Goal: Task Accomplishment & Management: Use online tool/utility

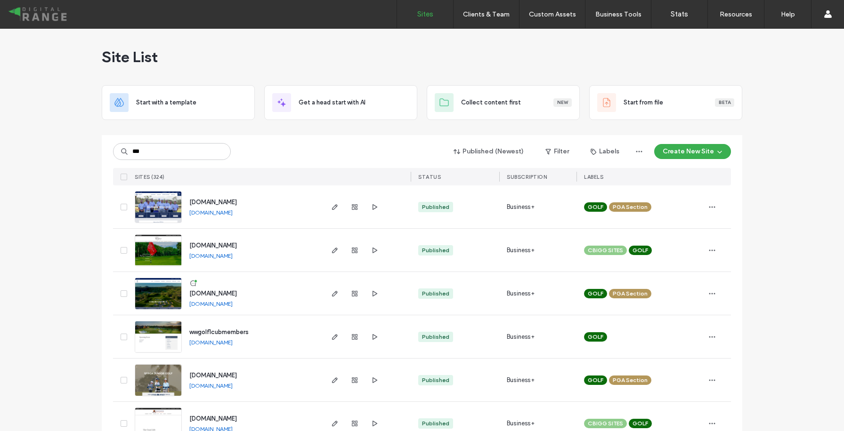
type input "***"
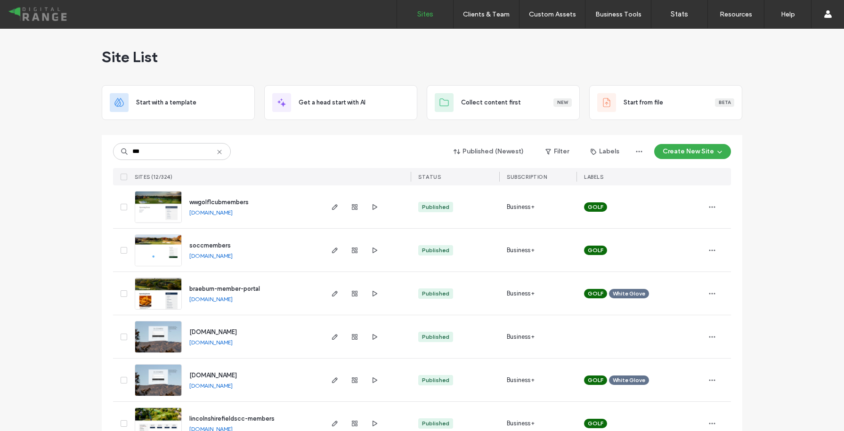
click at [237, 372] on span "[DOMAIN_NAME]" at bounding box center [213, 375] width 48 height 7
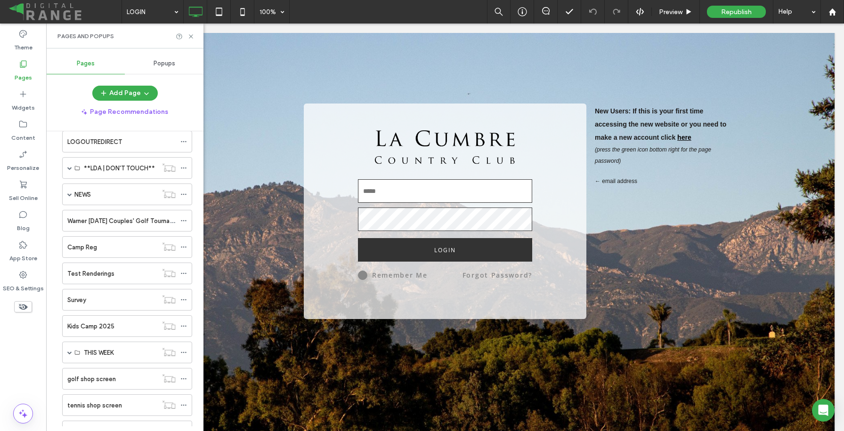
scroll to position [478, 0]
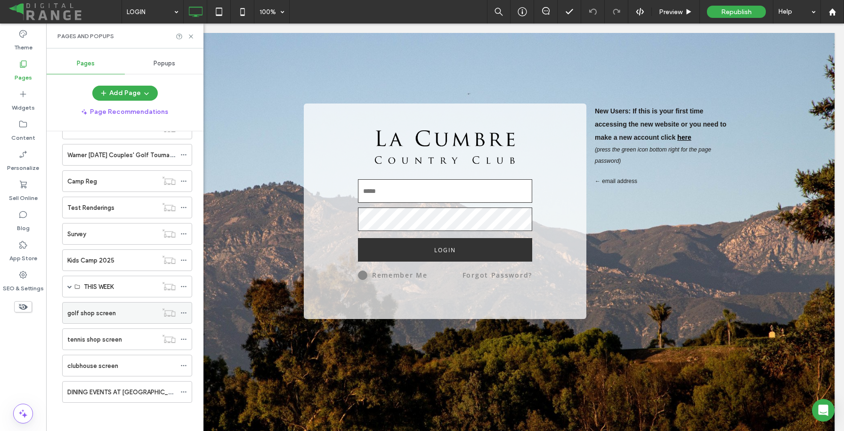
click at [106, 314] on label "golf shop screen" at bounding box center [91, 313] width 48 height 16
click at [192, 33] on icon at bounding box center [190, 36] width 7 height 7
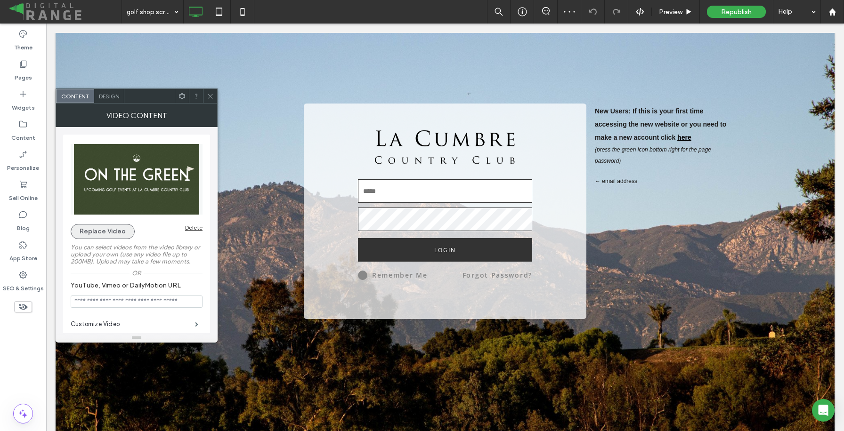
click at [123, 234] on button "Replace Video" at bounding box center [103, 231] width 64 height 15
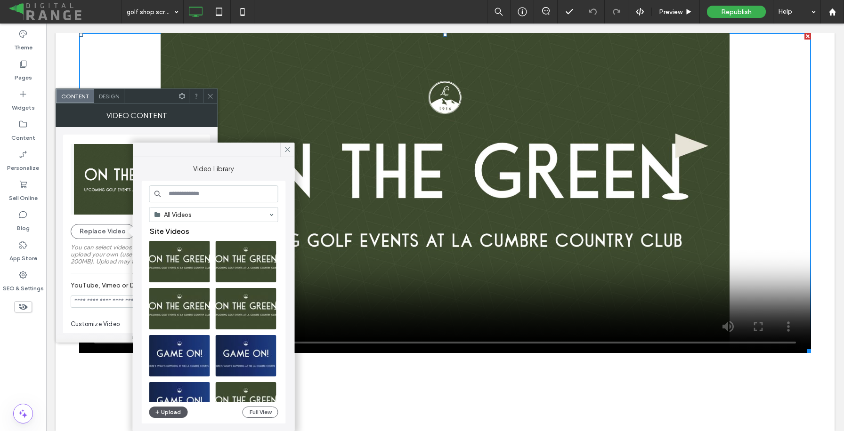
click at [170, 413] on button "Upload" at bounding box center [168, 412] width 39 height 11
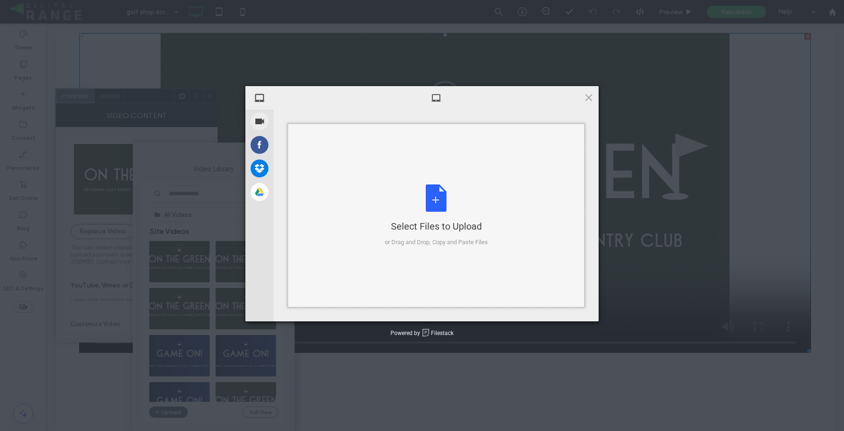
click at [391, 177] on div "Select Files to Upload or Drag and Drop, Copy and Paste Files" at bounding box center [436, 216] width 297 height 184
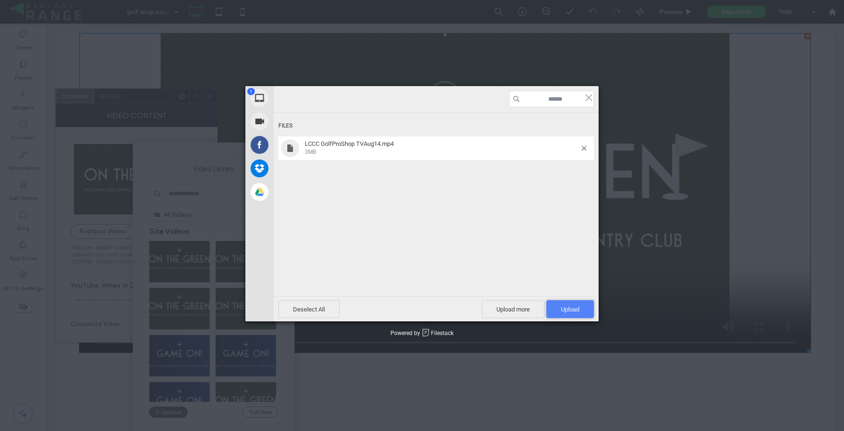
click at [570, 306] on span "Upload 1" at bounding box center [570, 309] width 18 height 7
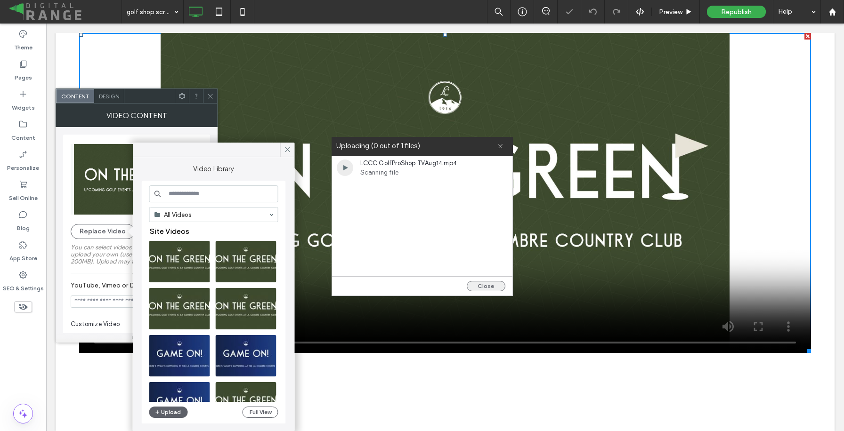
click at [492, 286] on button "Close" at bounding box center [486, 286] width 39 height 10
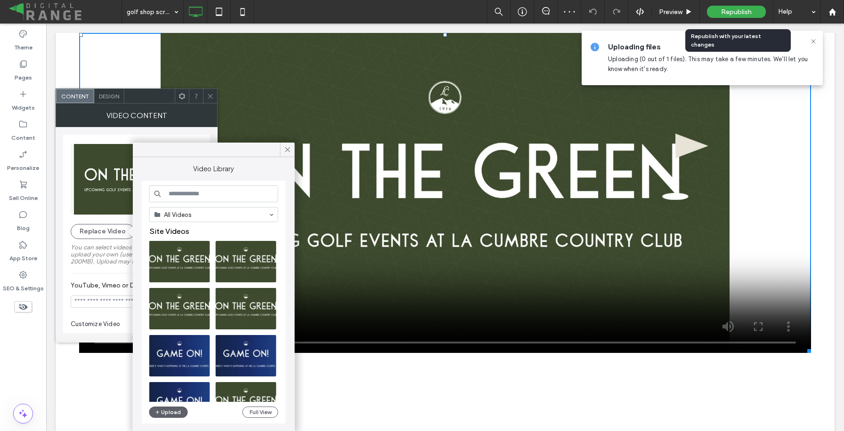
click at [733, 14] on span "Republish" at bounding box center [736, 12] width 31 height 8
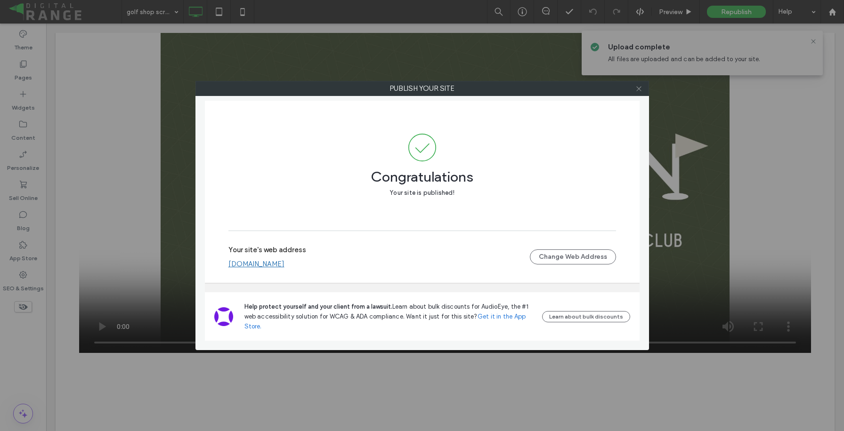
click at [641, 94] on span at bounding box center [638, 88] width 7 height 14
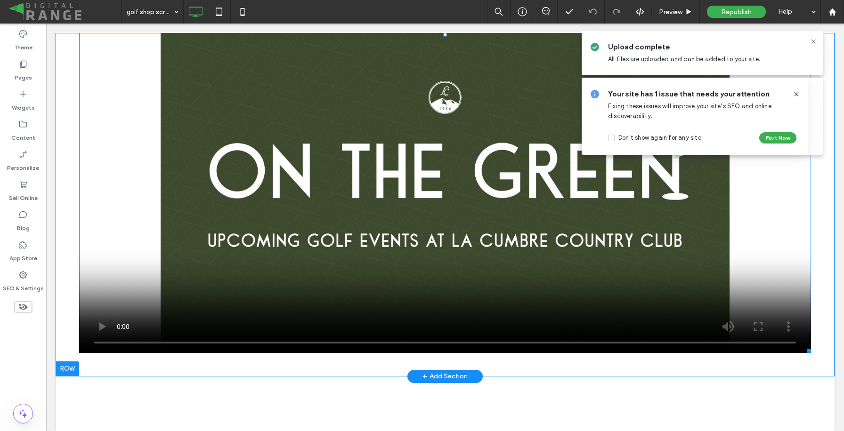
click at [105, 322] on span at bounding box center [445, 193] width 732 height 320
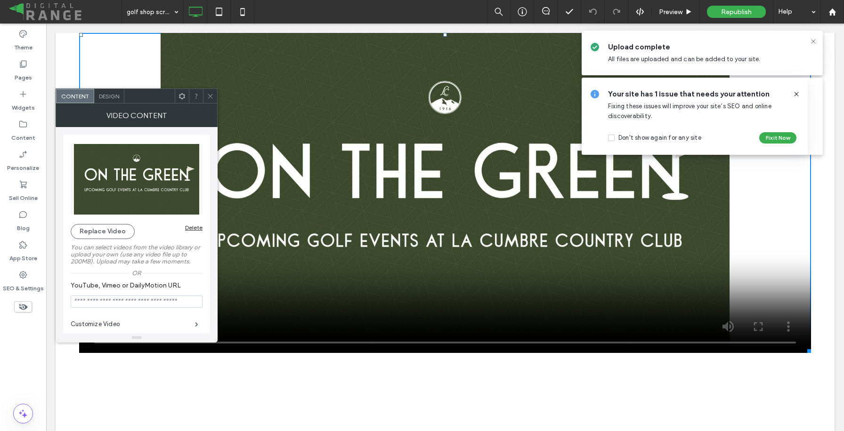
click at [250, 288] on video at bounding box center [445, 193] width 732 height 320
click at [677, 13] on span "Preview" at bounding box center [671, 12] width 24 height 8
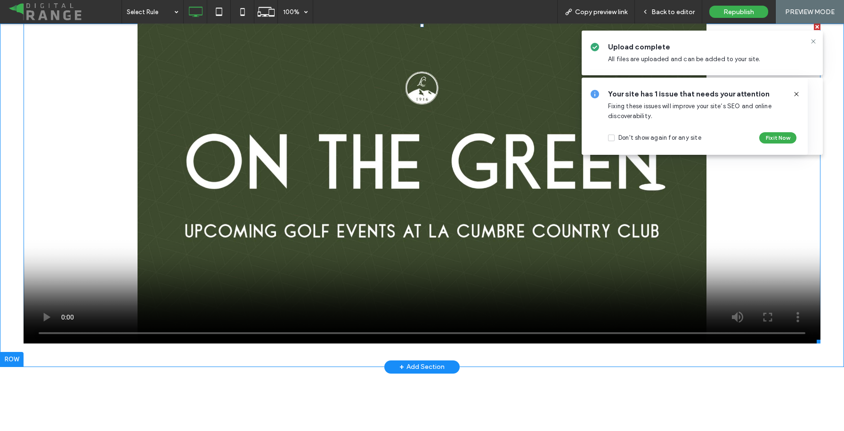
click at [40, 315] on span at bounding box center [422, 184] width 797 height 320
click at [45, 316] on span at bounding box center [422, 184] width 797 height 320
click at [438, 118] on span at bounding box center [422, 184] width 797 height 320
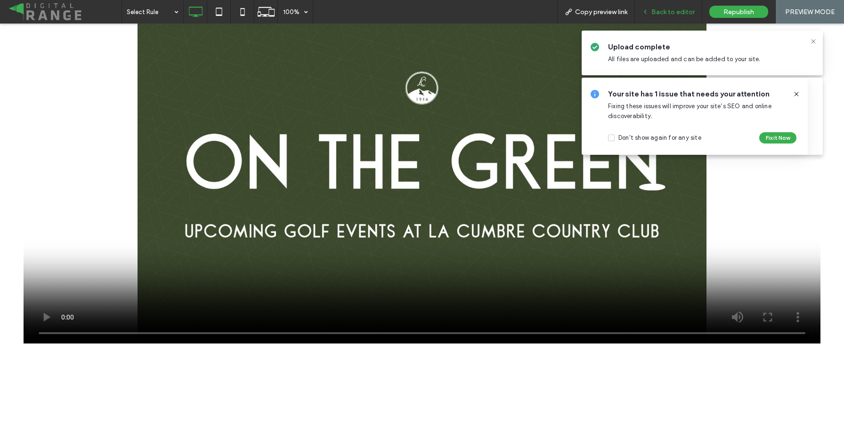
click at [685, 9] on span "Back to editor" at bounding box center [672, 12] width 43 height 8
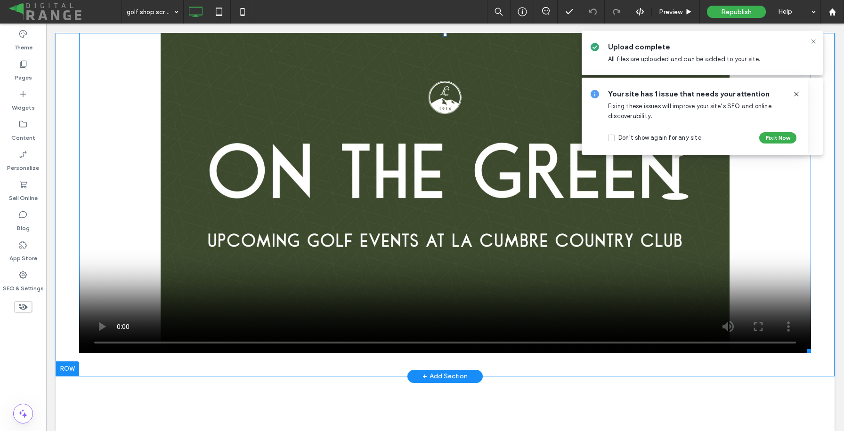
click at [349, 141] on span at bounding box center [445, 193] width 732 height 320
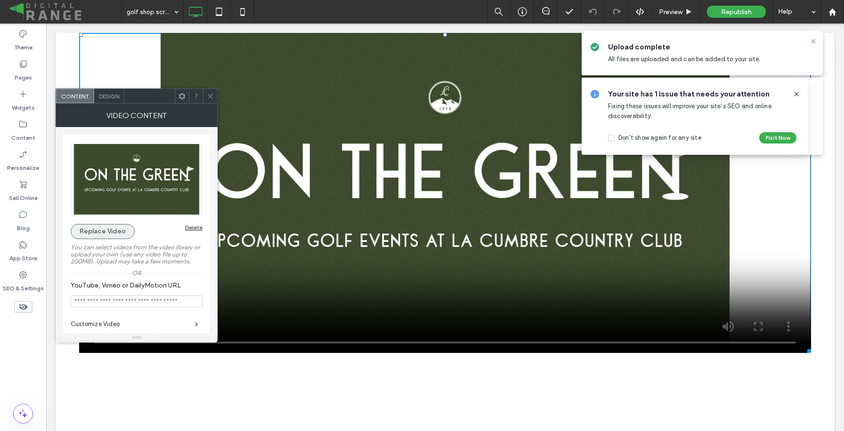
click at [113, 233] on button "Replace Video" at bounding box center [103, 231] width 64 height 15
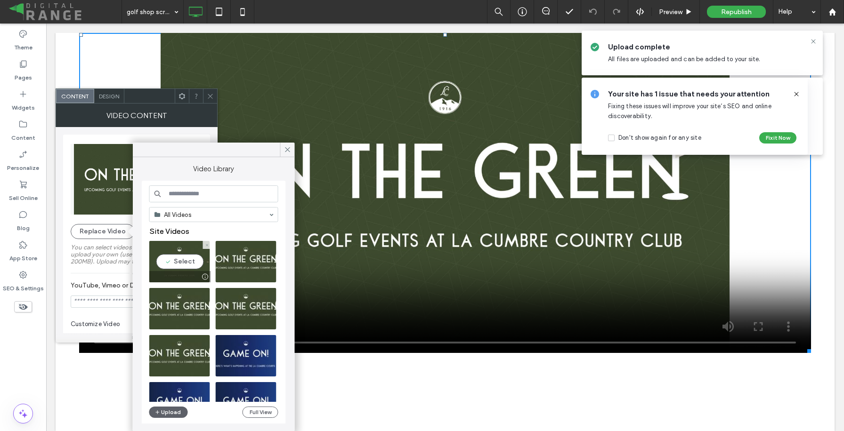
click at [174, 262] on video at bounding box center [179, 261] width 61 height 41
type input "**********"
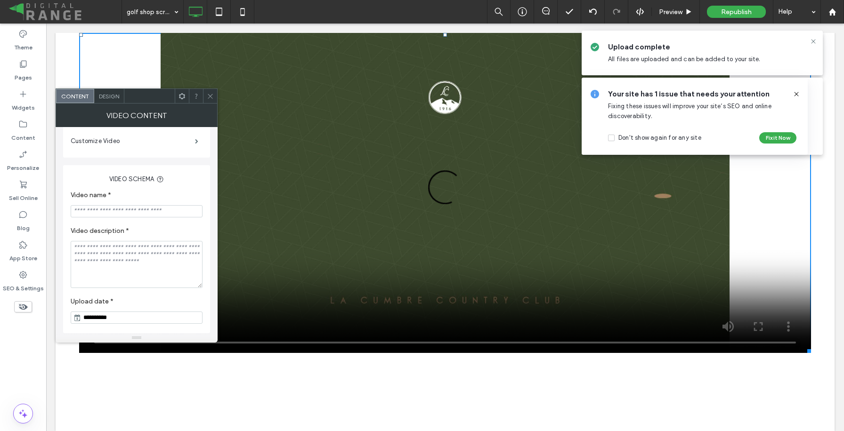
scroll to position [148, 0]
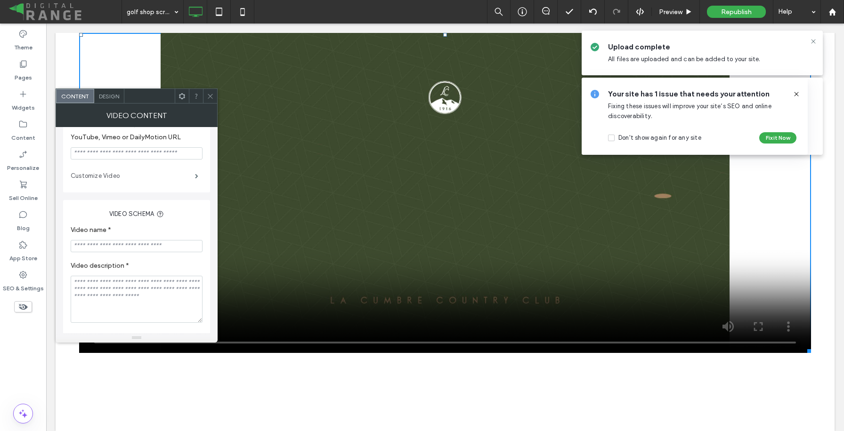
click at [175, 185] on label "Customize Video" at bounding box center [133, 176] width 124 height 19
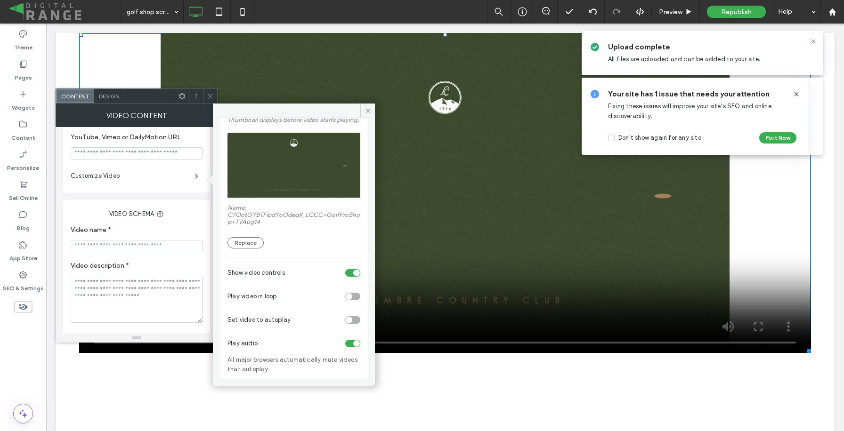
scroll to position [70, 0]
click at [346, 322] on div "toggle" at bounding box center [349, 320] width 7 height 7
click at [347, 297] on div "toggle" at bounding box center [352, 297] width 15 height 8
click at [369, 110] on icon at bounding box center [367, 110] width 7 height 7
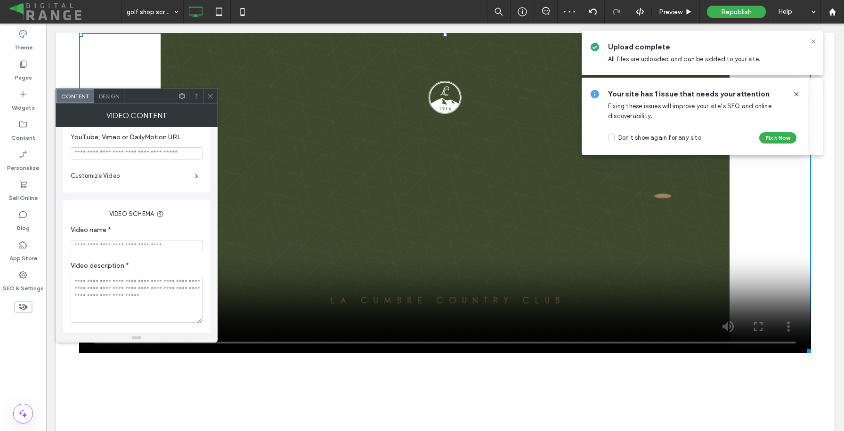
click at [213, 96] on icon at bounding box center [210, 96] width 7 height 7
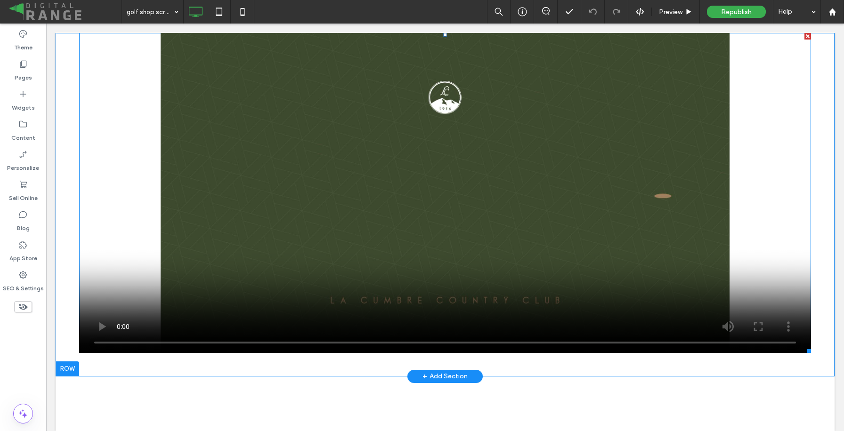
click at [105, 325] on span at bounding box center [445, 193] width 732 height 320
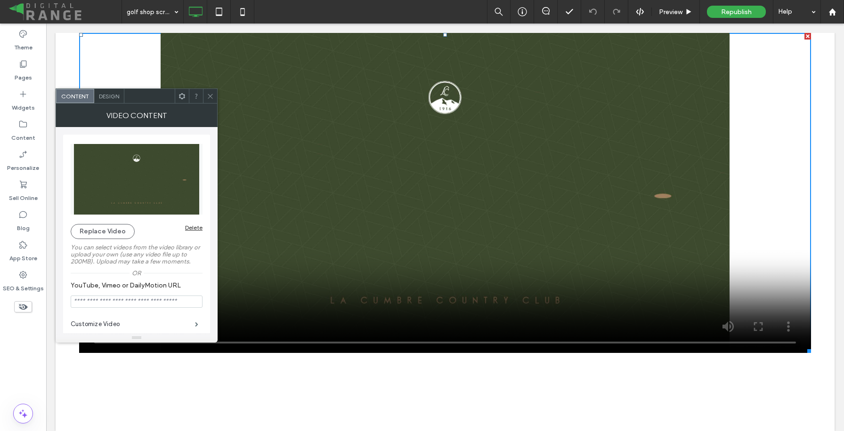
click at [207, 96] on icon at bounding box center [210, 96] width 7 height 7
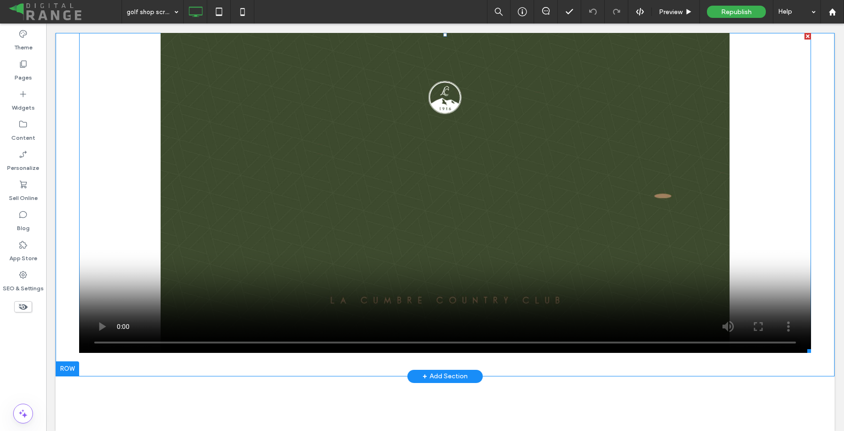
click at [184, 160] on span at bounding box center [445, 193] width 732 height 320
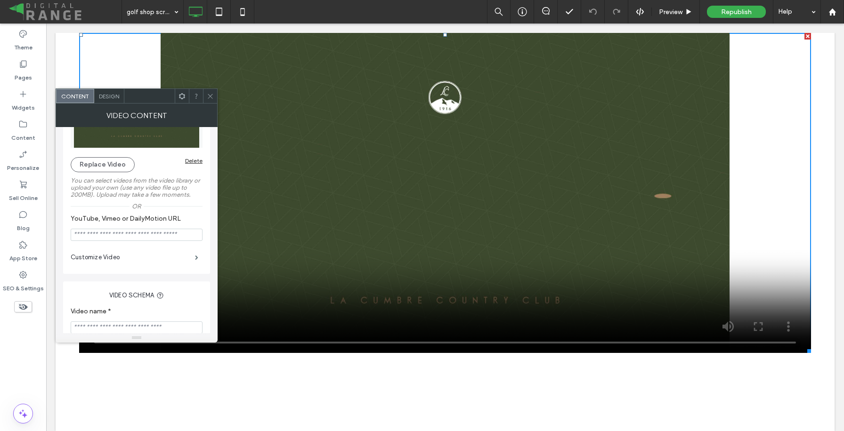
scroll to position [76, 0]
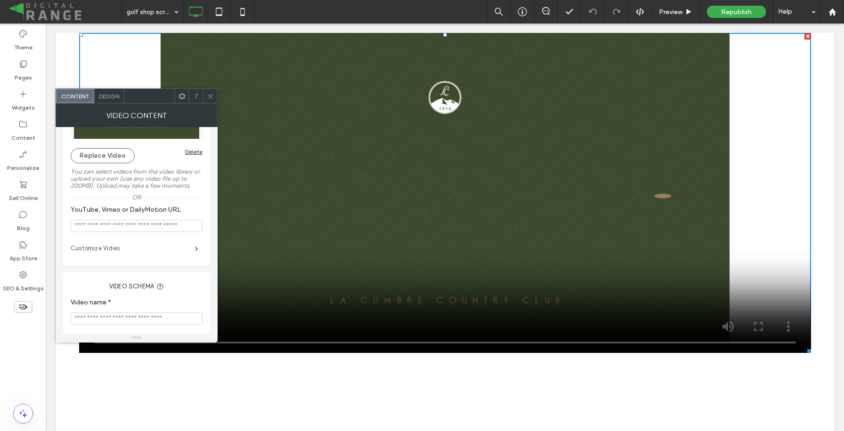
click at [141, 258] on label "Customize Video" at bounding box center [133, 248] width 124 height 19
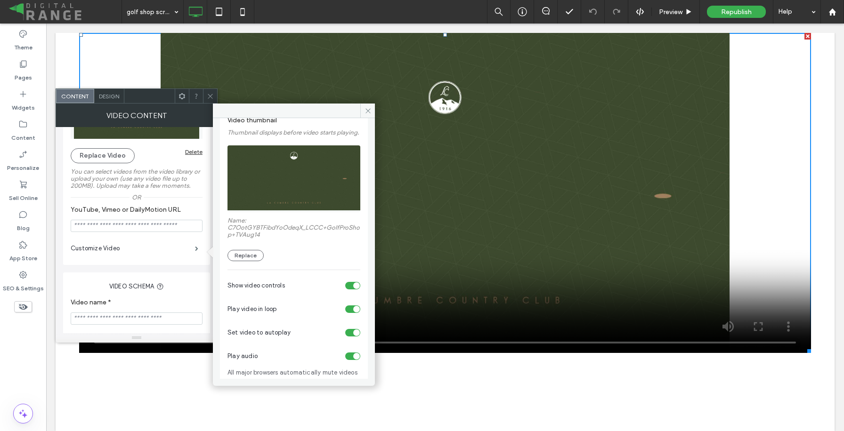
scroll to position [52, 0]
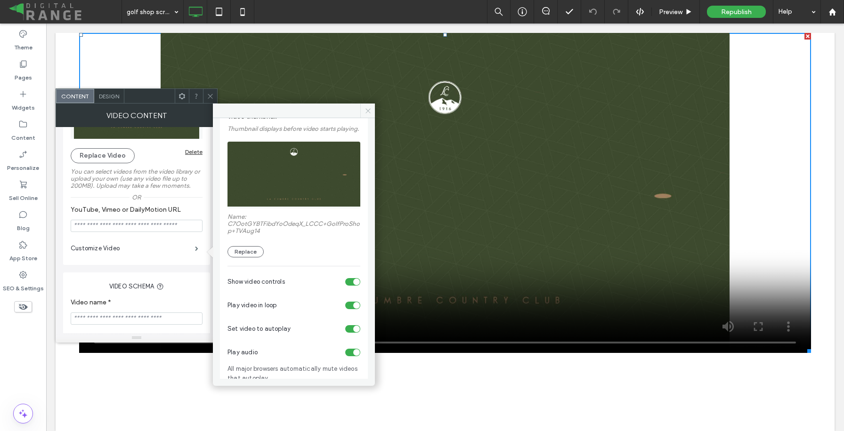
click at [373, 113] on span at bounding box center [367, 111] width 15 height 14
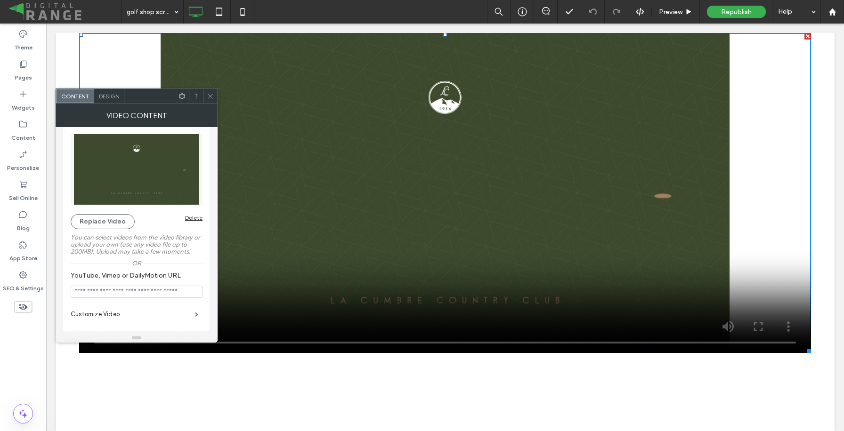
scroll to position [0, 0]
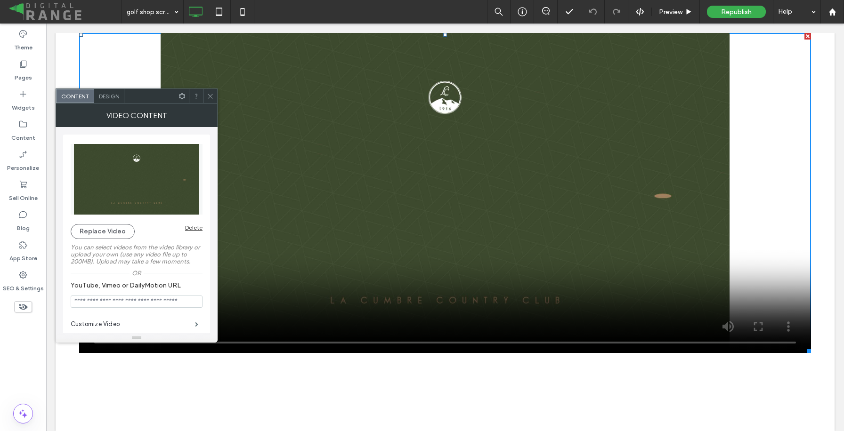
click at [137, 169] on img at bounding box center [137, 179] width 132 height 71
click at [211, 93] on icon at bounding box center [210, 96] width 7 height 7
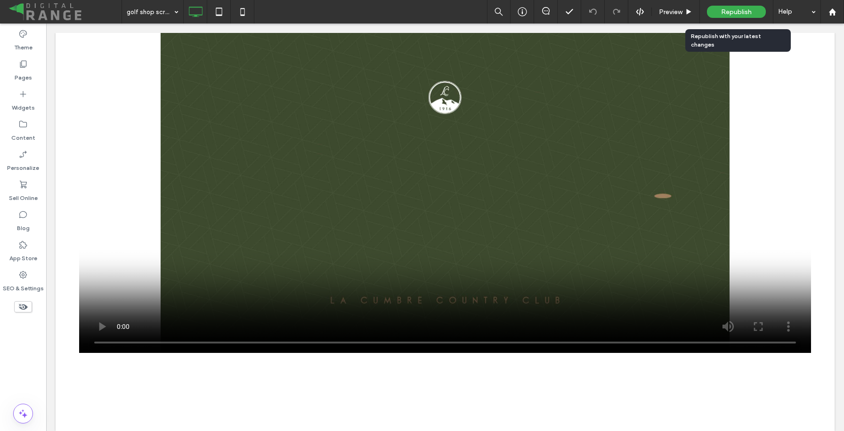
click at [713, 12] on div "Republish" at bounding box center [736, 12] width 59 height 12
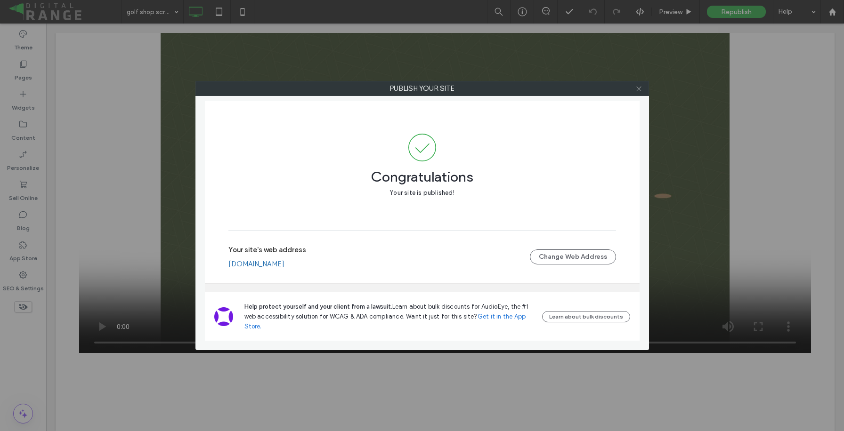
click at [640, 88] on icon at bounding box center [638, 88] width 7 height 7
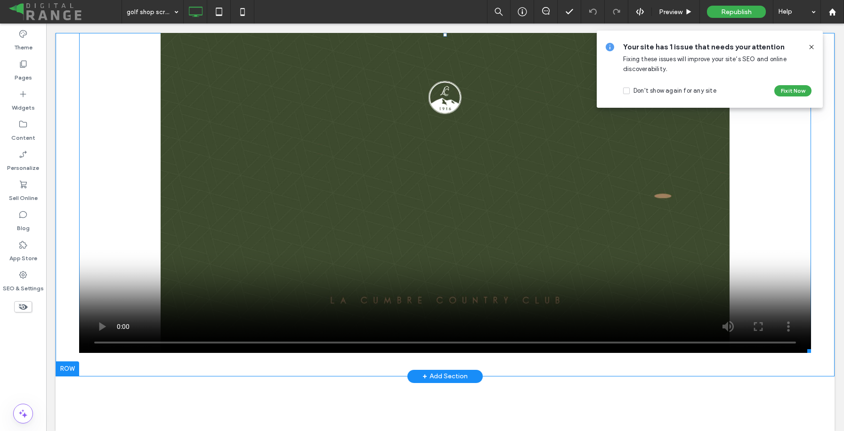
click at [188, 228] on span at bounding box center [445, 193] width 732 height 320
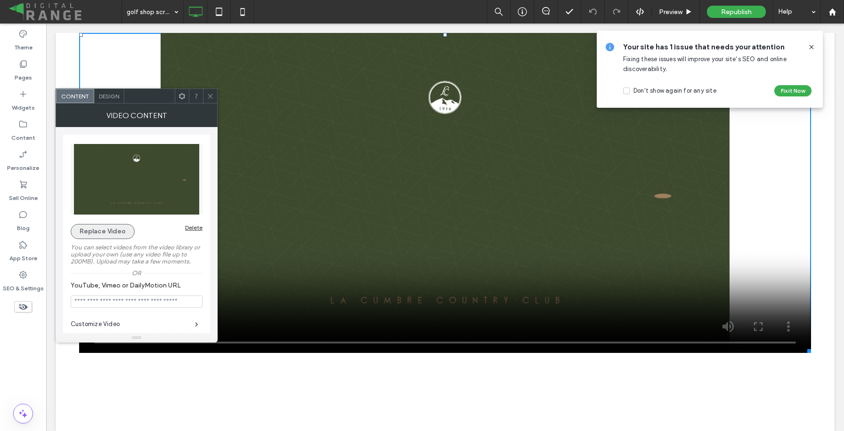
click at [119, 228] on button "Replace Video" at bounding box center [103, 231] width 64 height 15
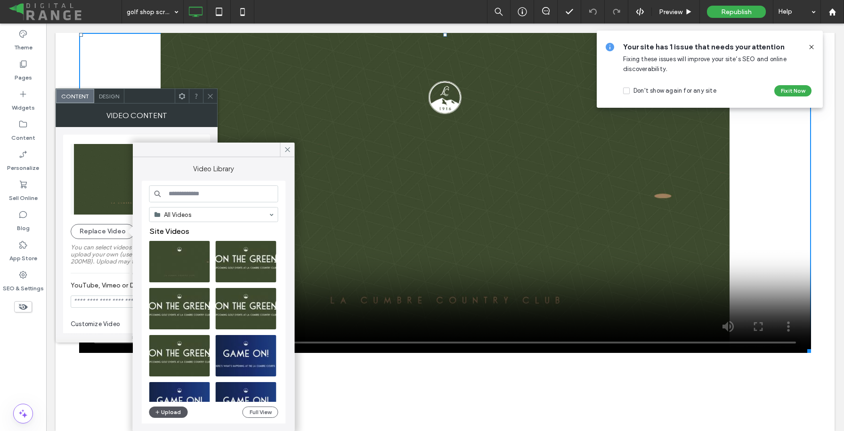
click at [166, 415] on button "Upload" at bounding box center [168, 412] width 39 height 11
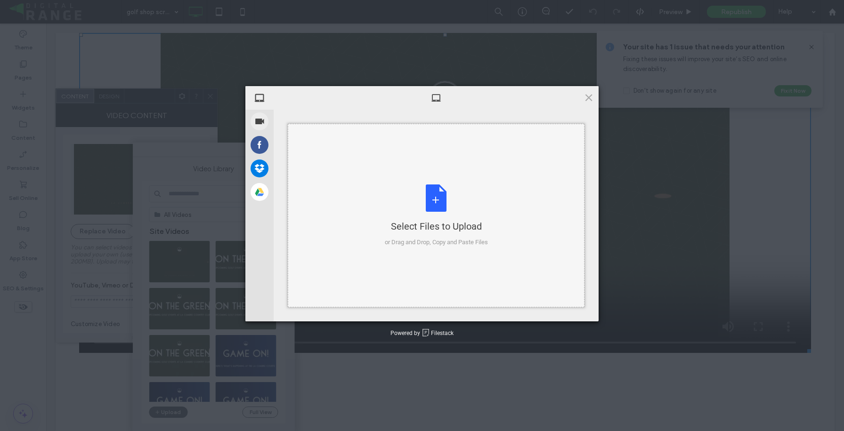
click at [441, 207] on div "Select Files to Upload or Drag and Drop, Copy and Paste Files" at bounding box center [436, 216] width 103 height 63
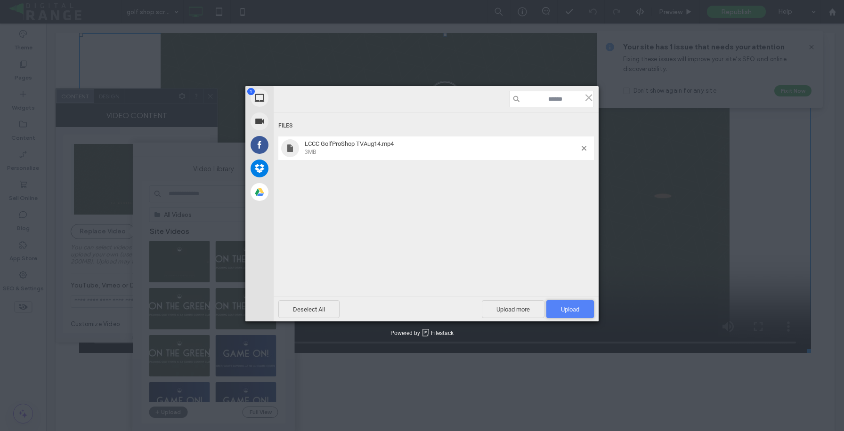
click at [572, 311] on span "Upload 1" at bounding box center [570, 309] width 18 height 7
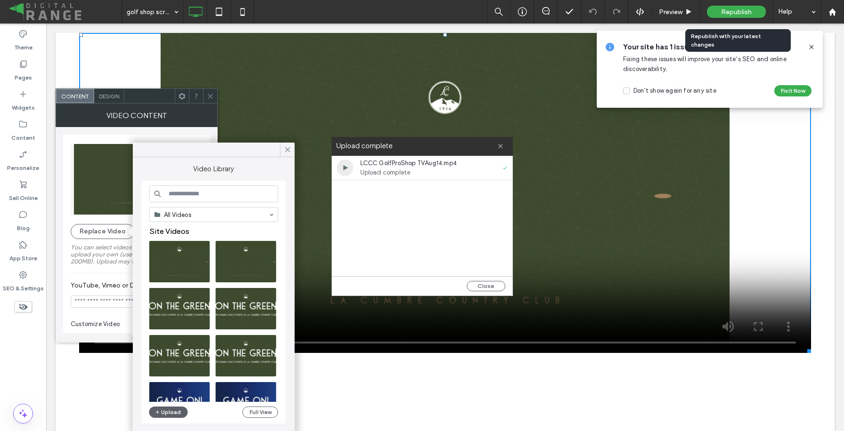
click at [745, 17] on div "Republish" at bounding box center [736, 12] width 59 height 12
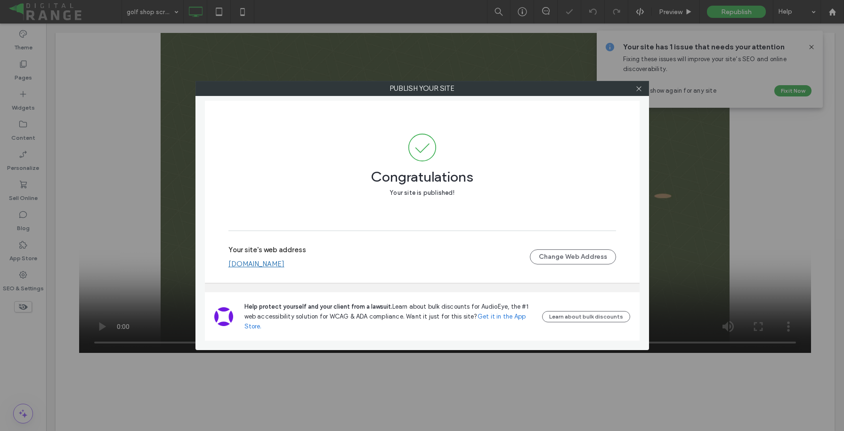
click at [643, 87] on div at bounding box center [639, 88] width 14 height 14
click at [639, 91] on icon at bounding box center [638, 88] width 7 height 7
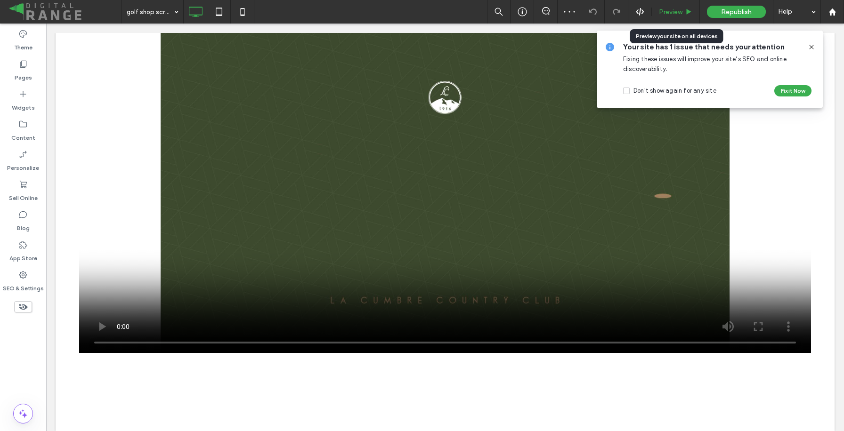
click at [670, 19] on div "Preview" at bounding box center [676, 12] width 48 height 24
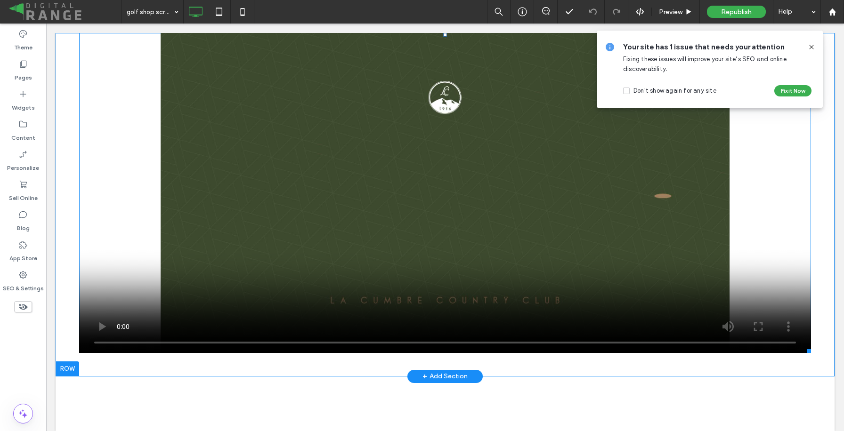
click at [518, 112] on span at bounding box center [445, 193] width 732 height 320
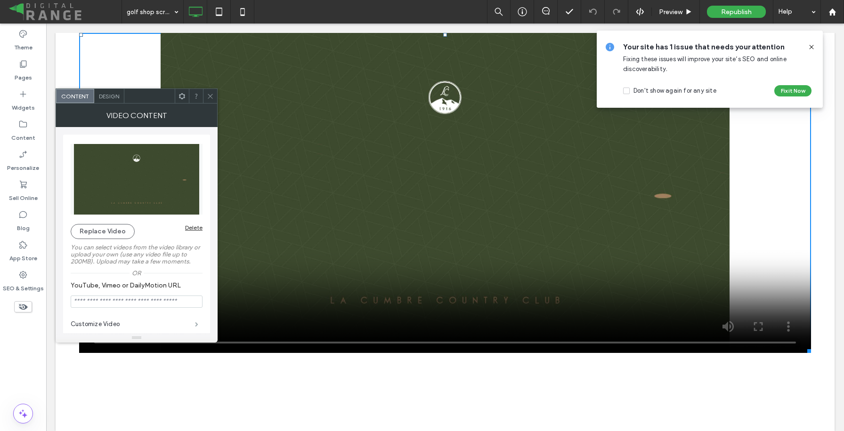
click at [195, 325] on span at bounding box center [196, 324] width 3 height 5
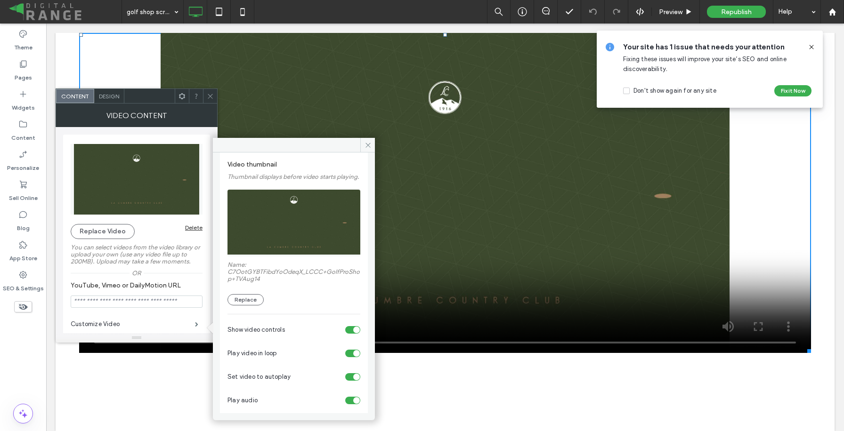
scroll to position [60, 0]
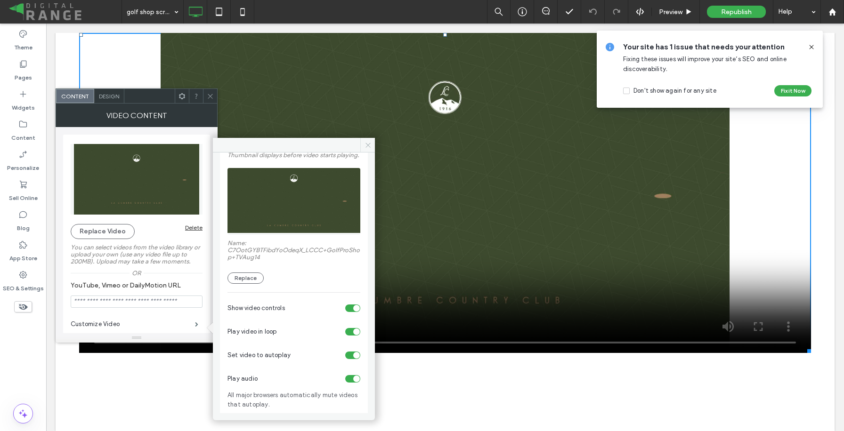
click at [368, 144] on icon at bounding box center [367, 145] width 7 height 7
